Goal: Information Seeking & Learning: Learn about a topic

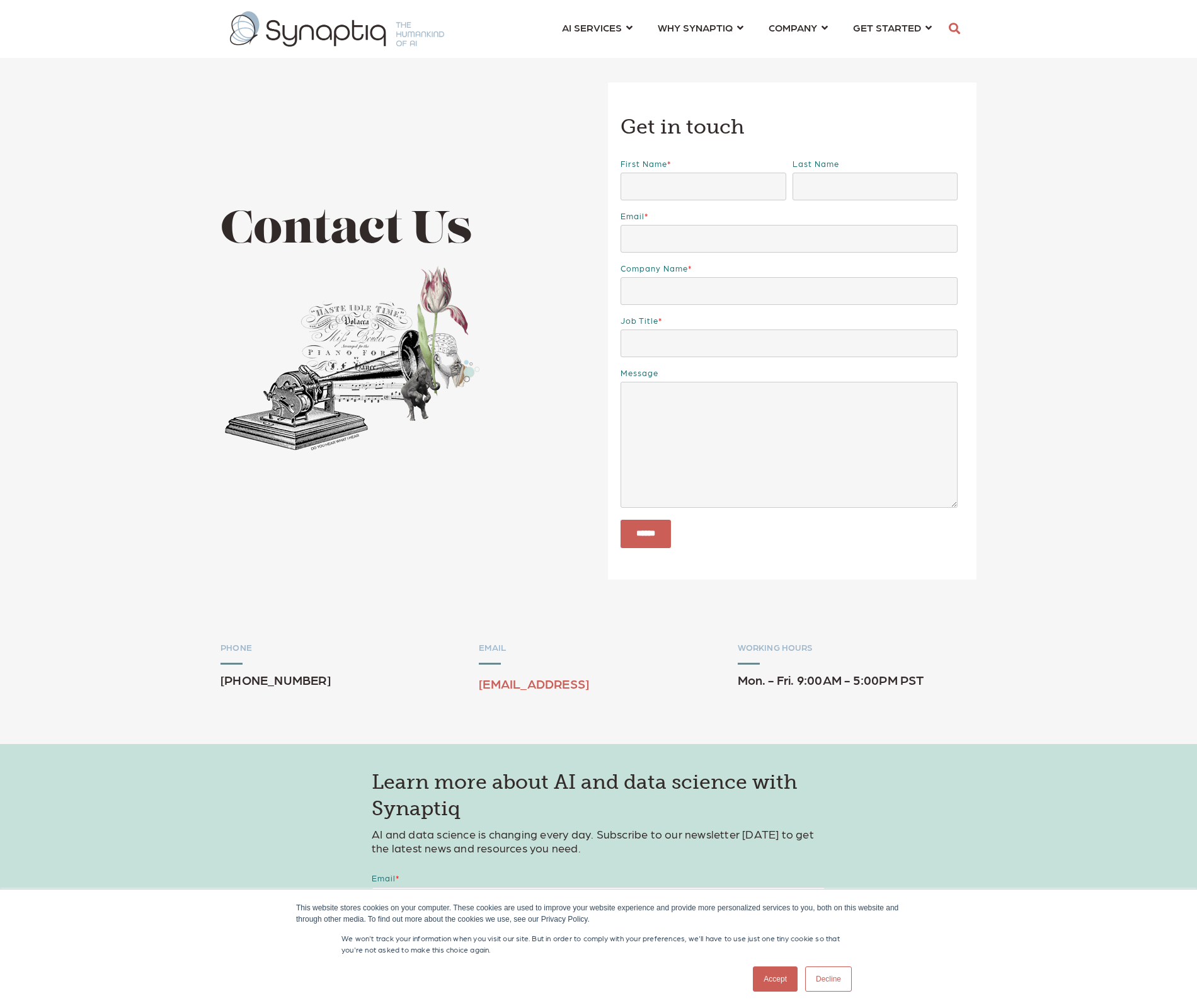
scroll to position [0, 6]
